Goal: Task Accomplishment & Management: Use online tool/utility

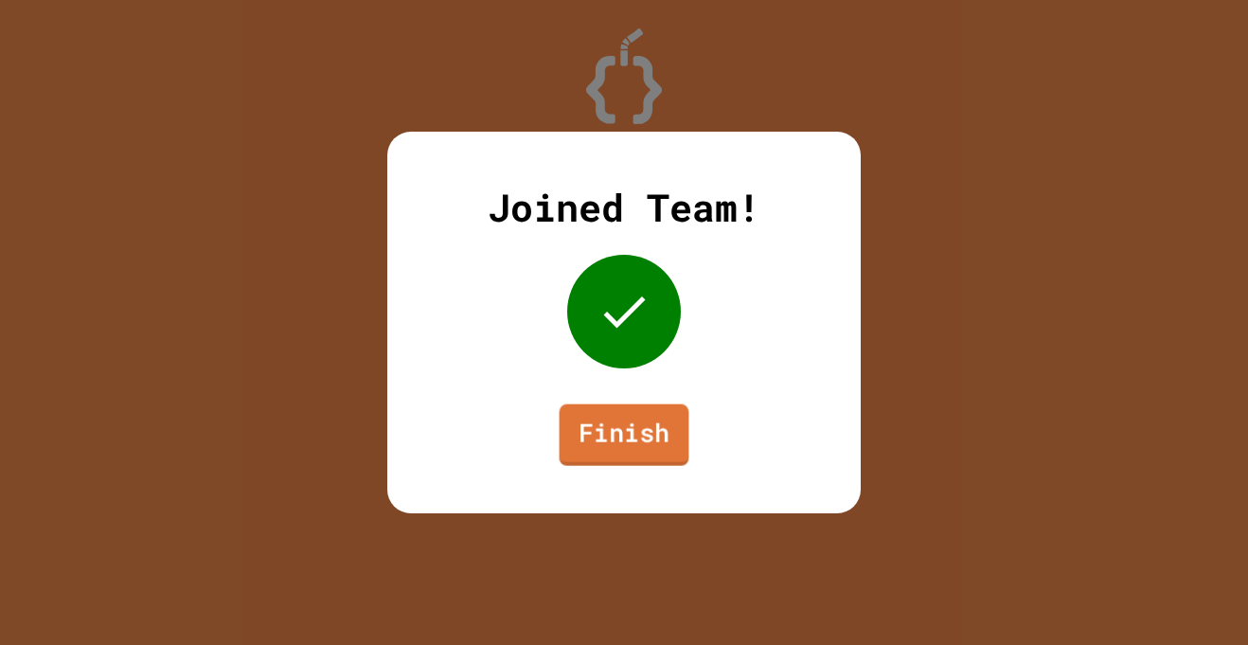
click at [634, 421] on link "Finish" at bounding box center [624, 435] width 130 height 62
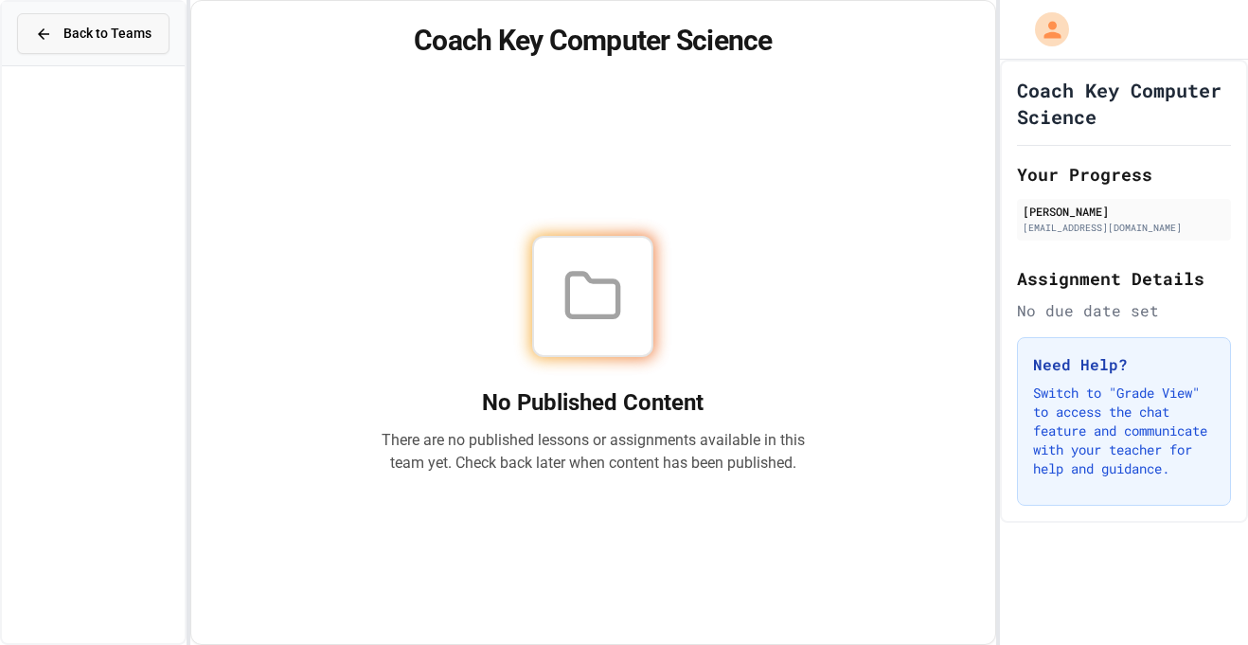
click at [117, 42] on span "Back to Teams" at bounding box center [107, 34] width 88 height 20
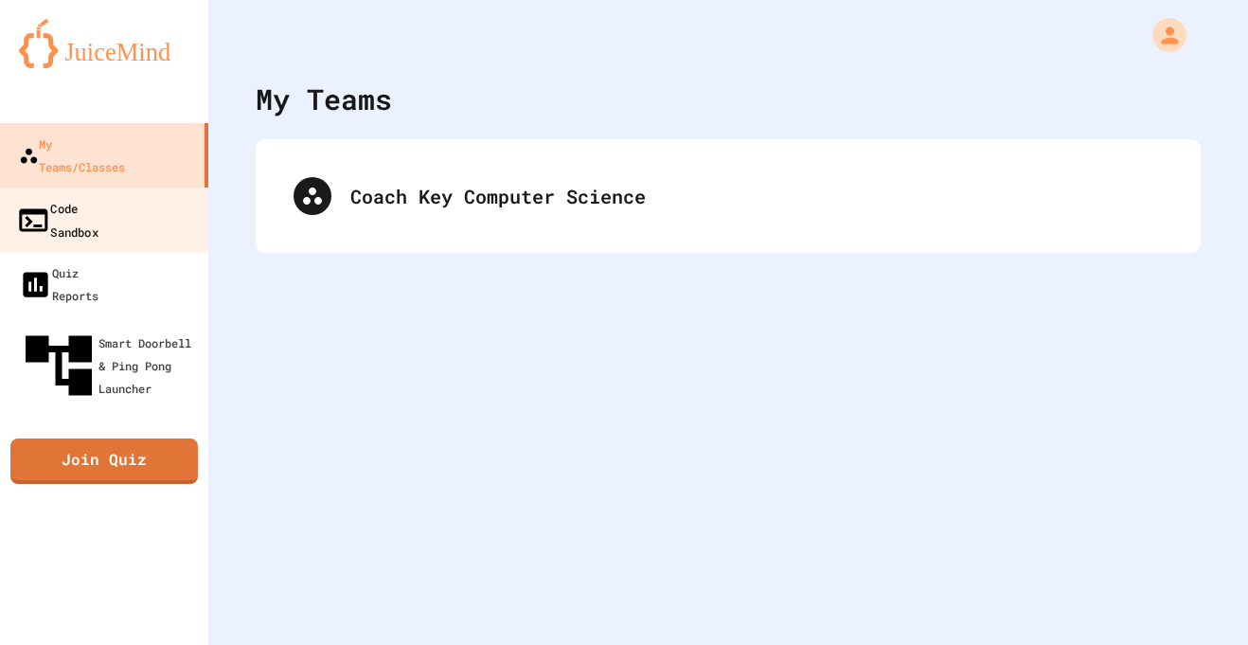
click at [186, 186] on link "Code Sandbox" at bounding box center [104, 219] width 215 height 66
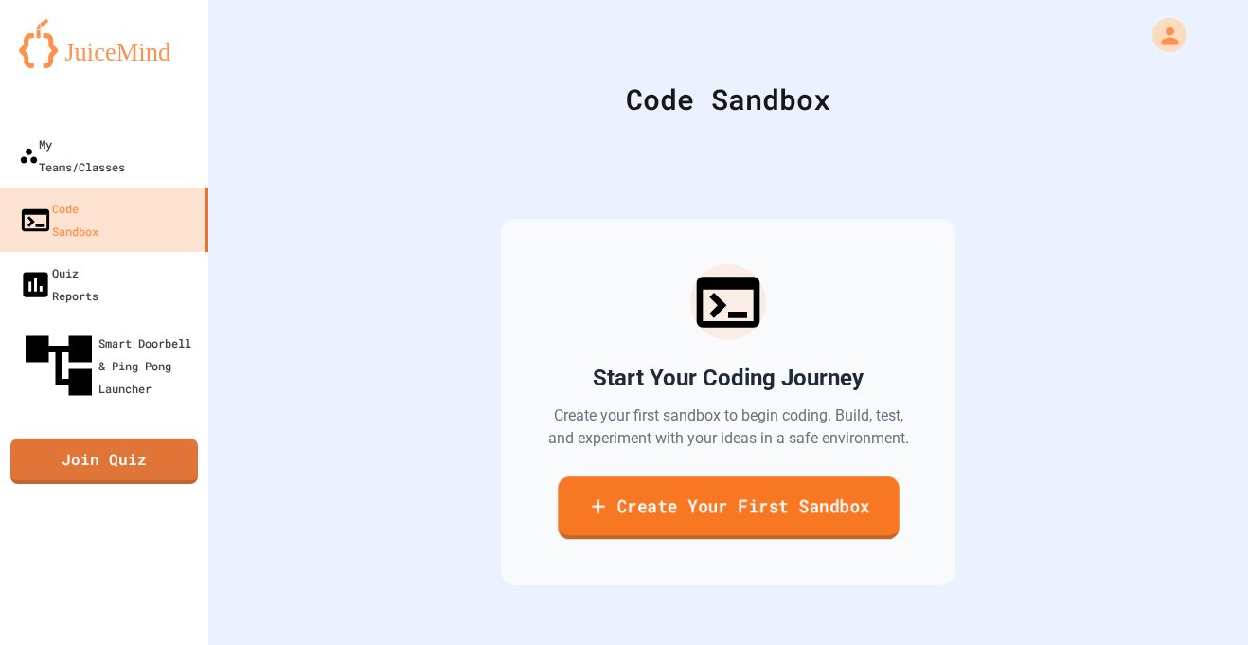
click at [735, 522] on link "Create Your First Sandbox" at bounding box center [728, 507] width 341 height 62
